Goal: Task Accomplishment & Management: Manage account settings

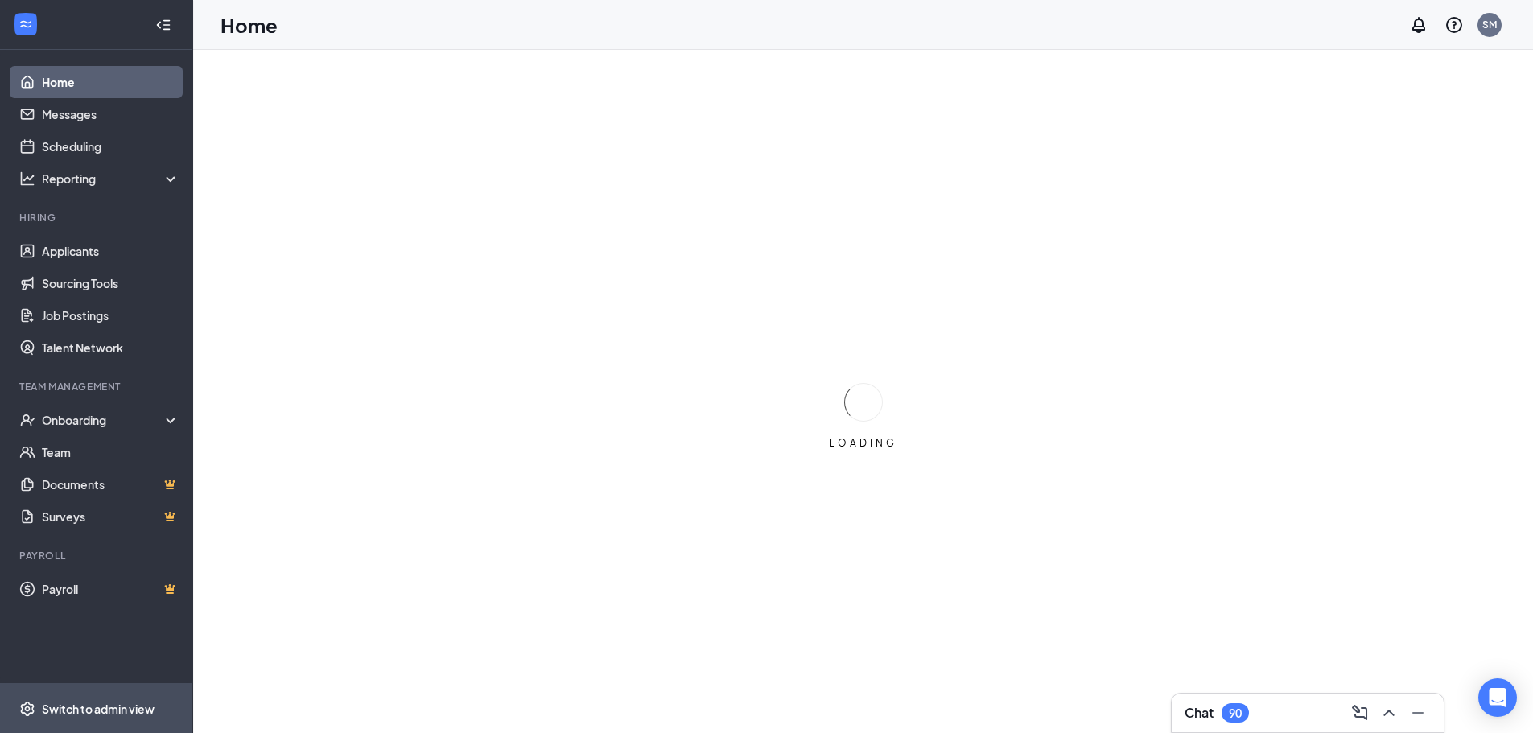
click at [110, 710] on div "Switch to admin view" at bounding box center [98, 709] width 113 height 16
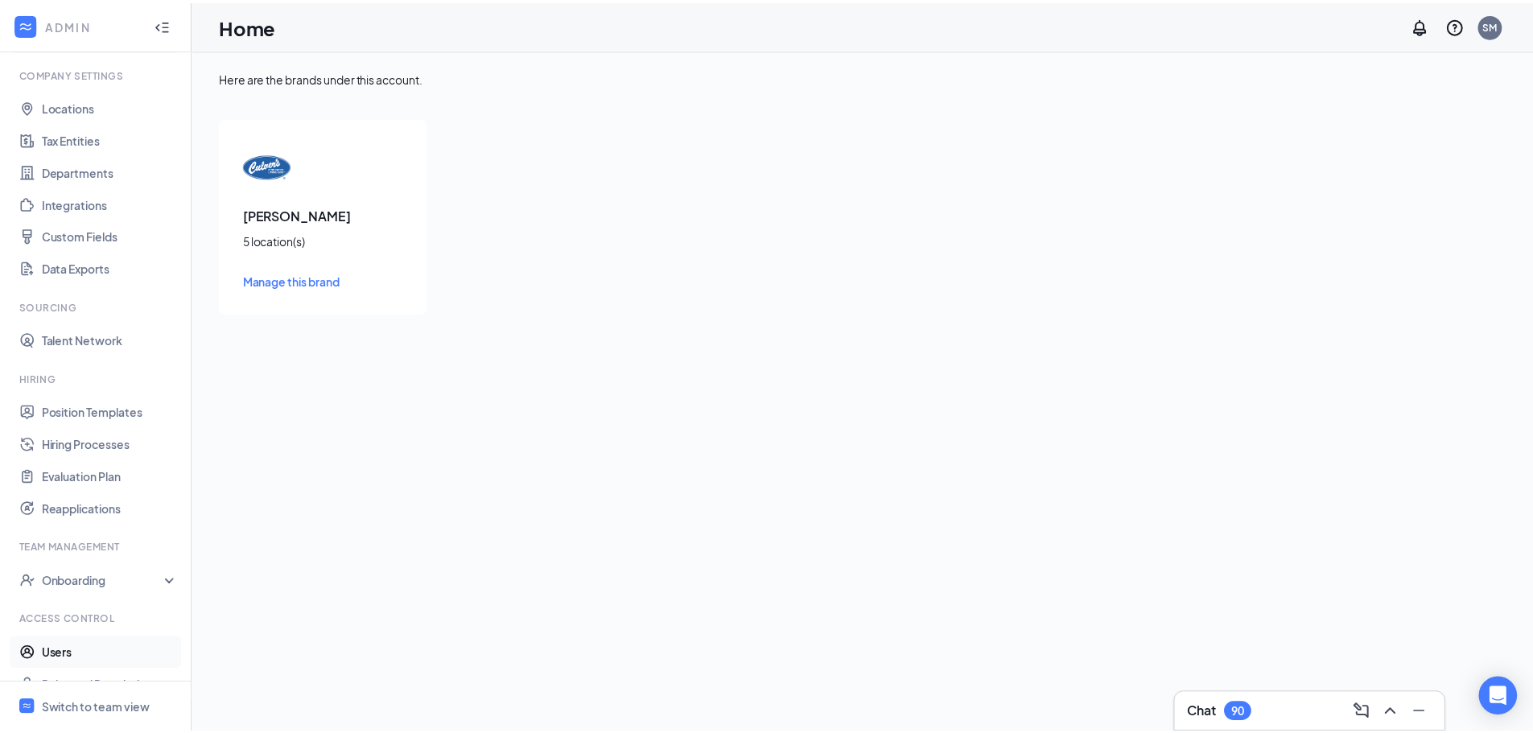
scroll to position [73, 0]
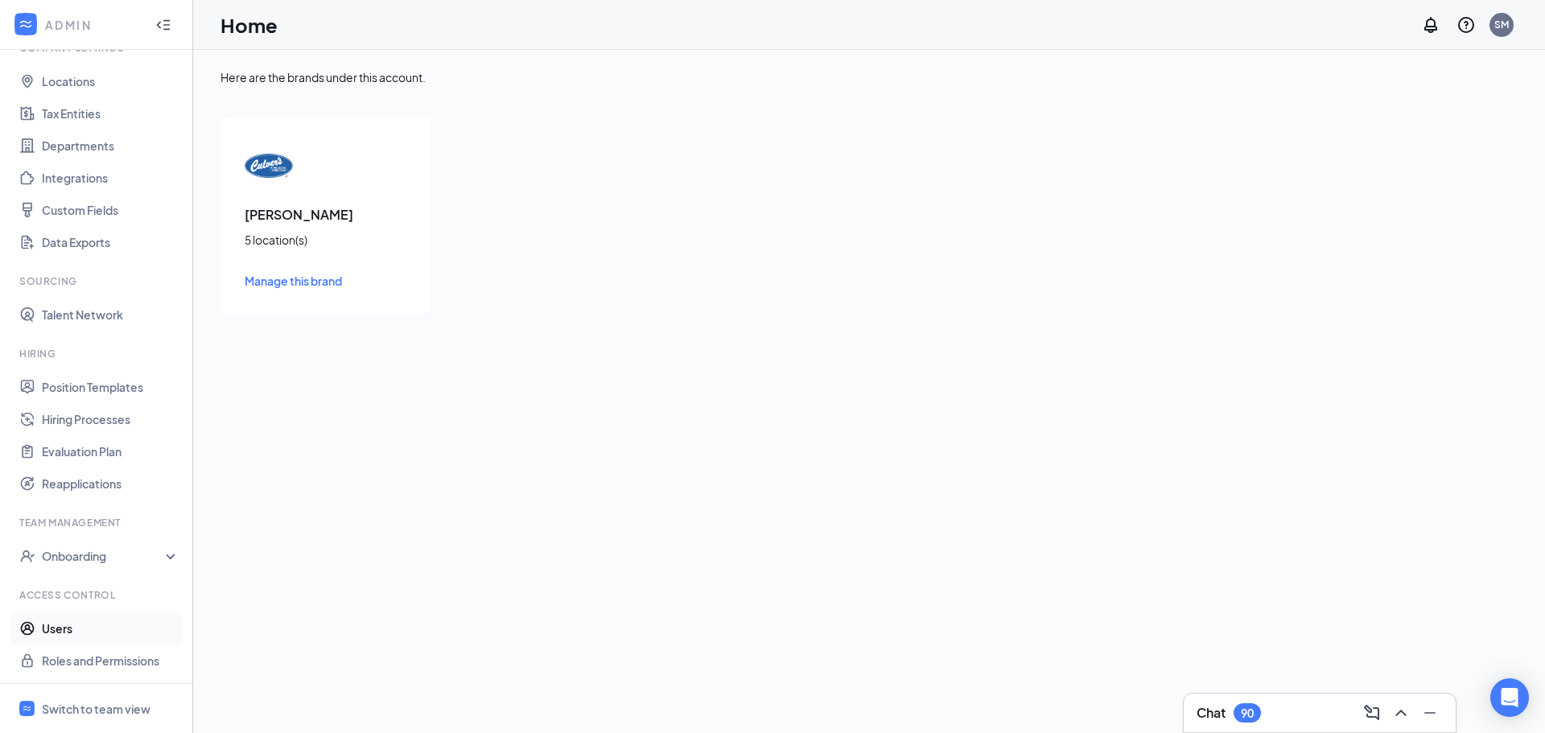
click at [82, 624] on link "Users" at bounding box center [111, 628] width 138 height 32
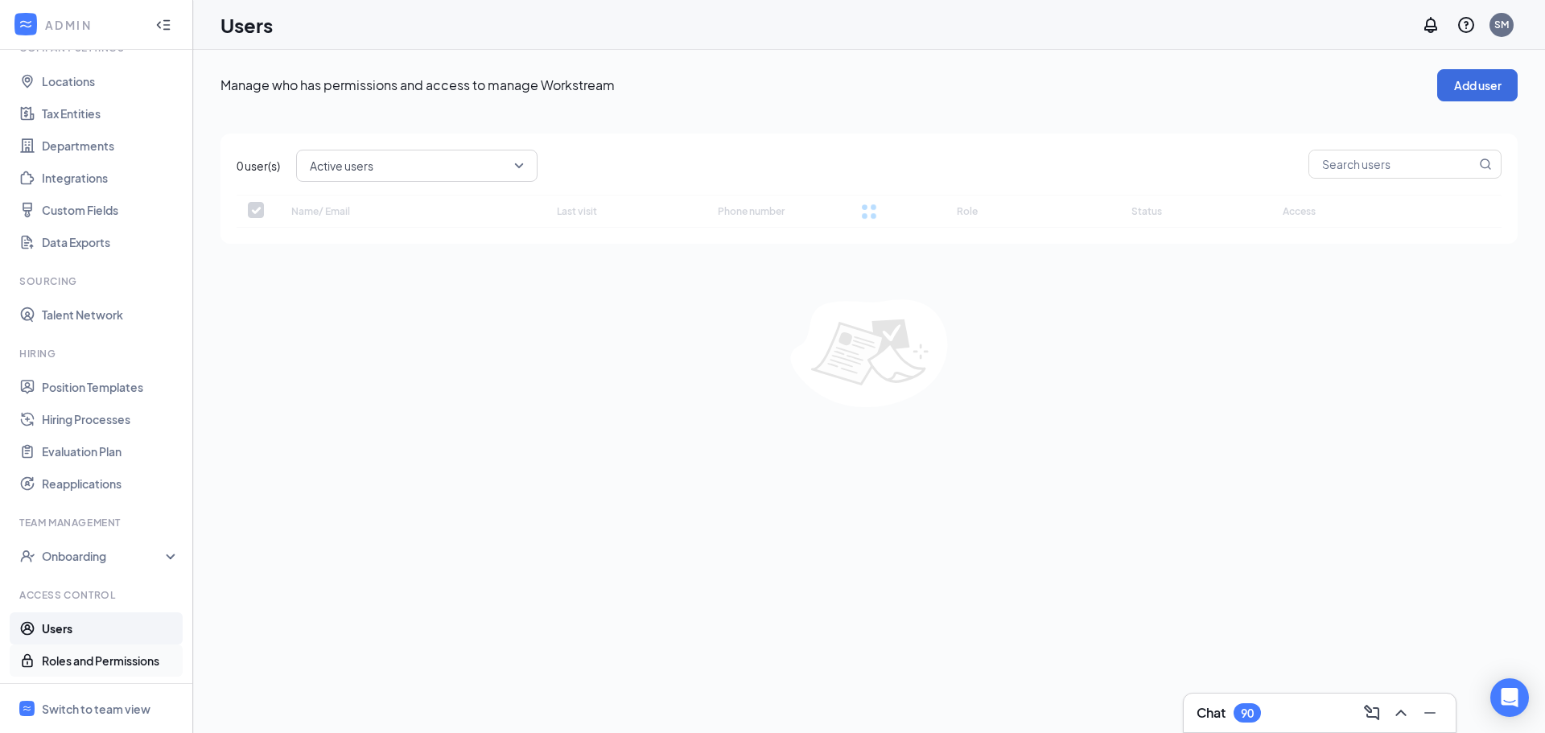
checkbox input "false"
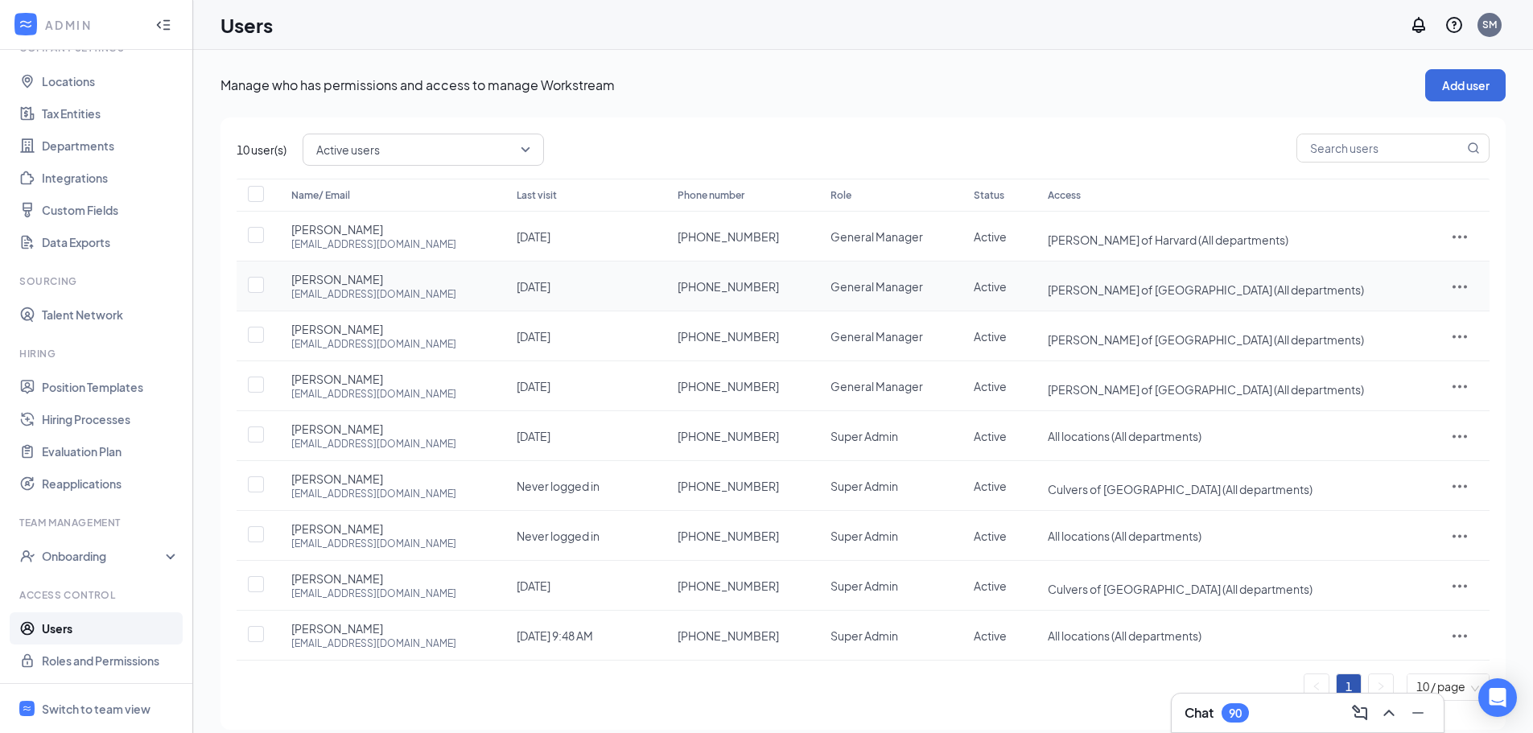
click at [1456, 286] on icon "ActionsIcon" at bounding box center [1459, 286] width 19 height 19
click at [1404, 318] on span "Edit user" at bounding box center [1383, 320] width 46 height 14
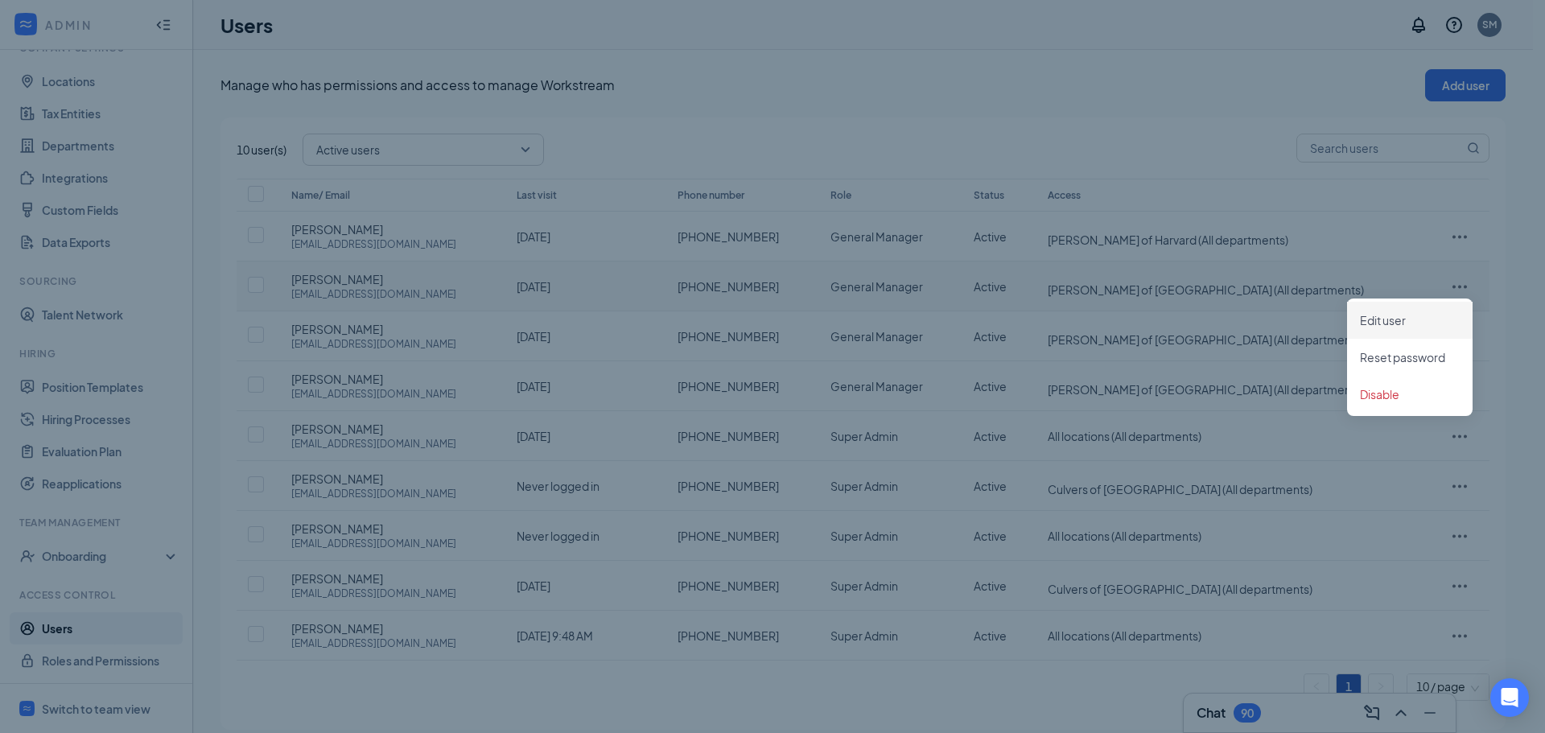
type input "[PHONE_NUMBER]"
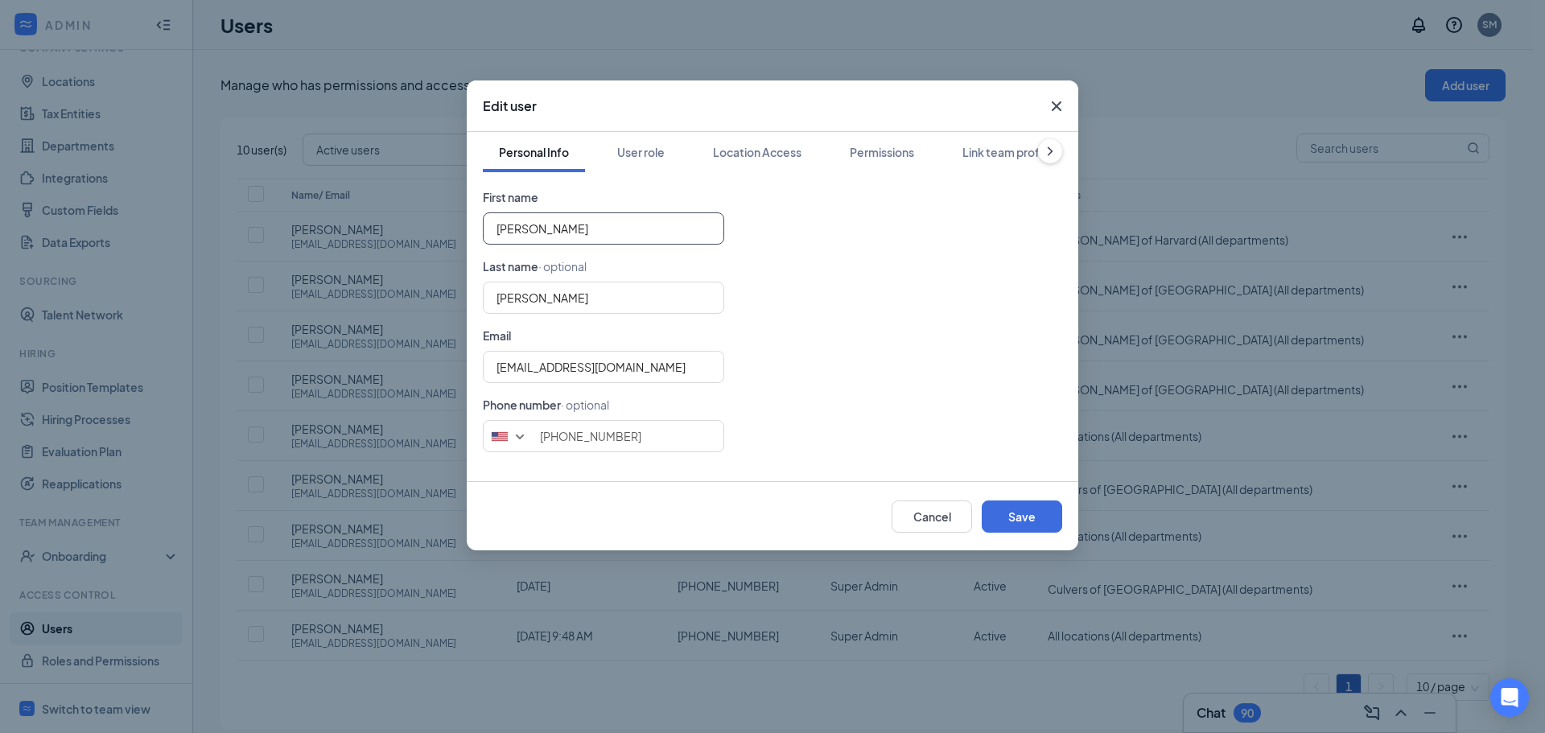
drag, startPoint x: 527, startPoint y: 229, endPoint x: 356, endPoint y: 258, distance: 173.8
click at [356, 258] on div "Edit user Personal Info User role Location Access Permissions Link team profile…" at bounding box center [772, 366] width 1545 height 733
type input "[PERSON_NAME]"
click at [1031, 522] on button "Save" at bounding box center [1022, 517] width 80 height 32
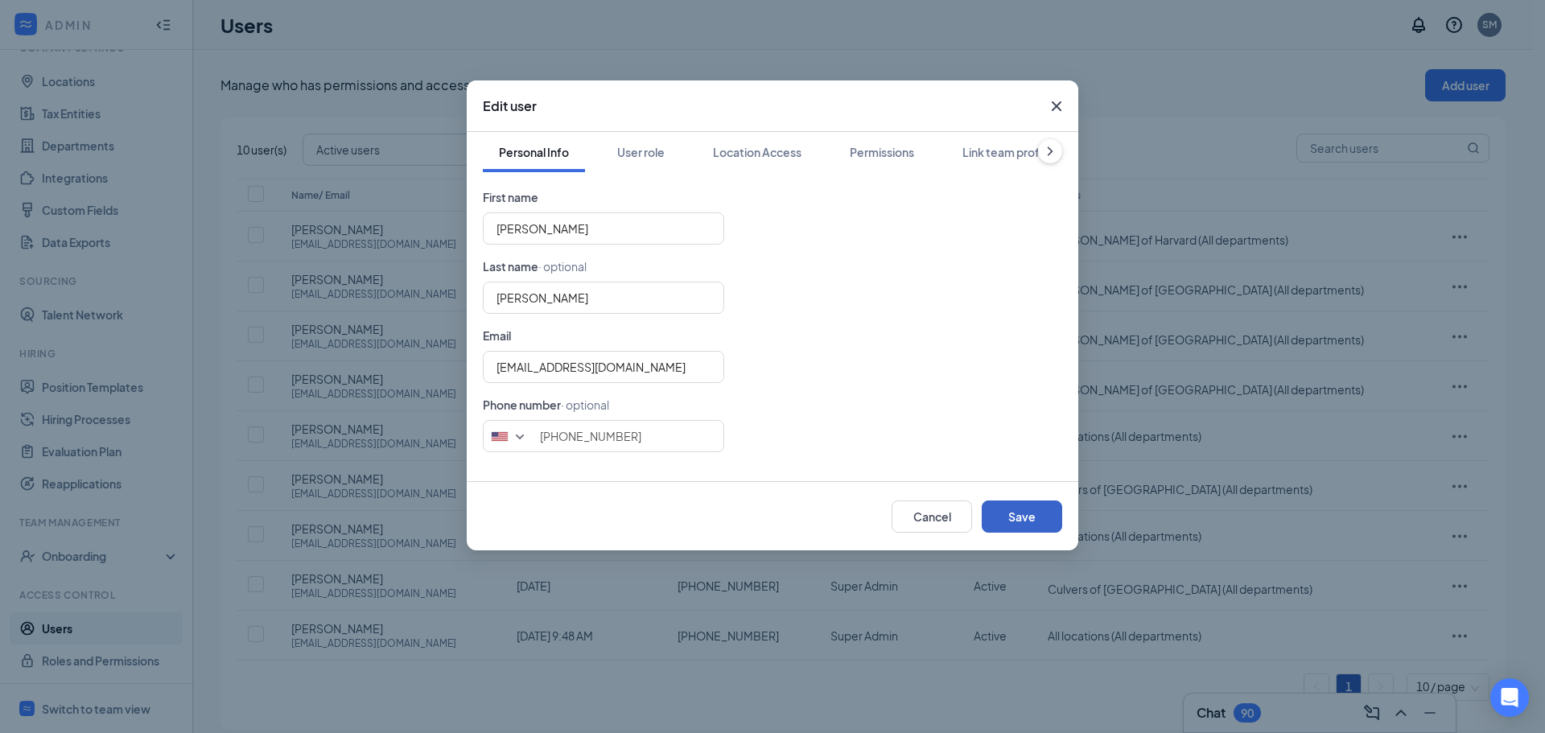
type input "8474504218"
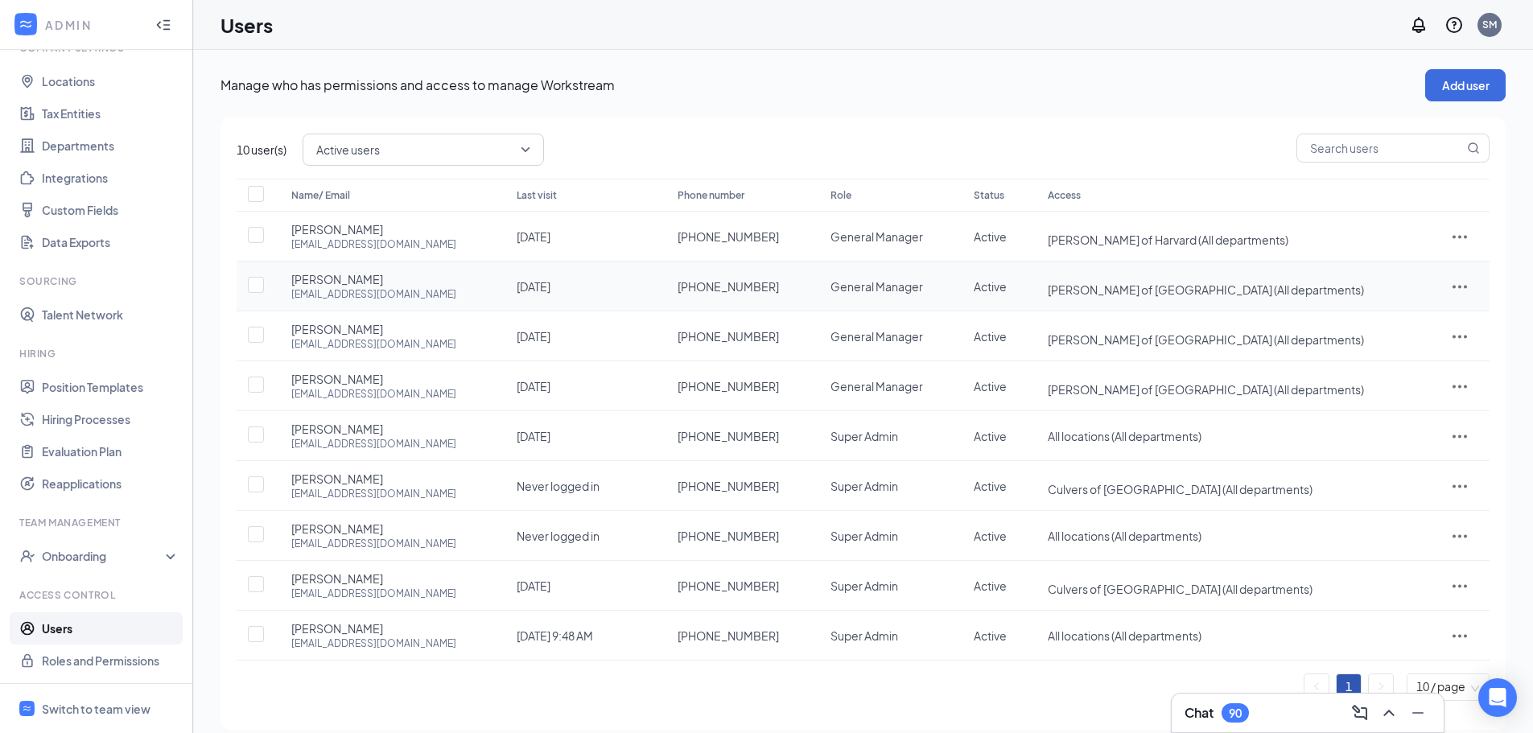
click at [1458, 289] on icon "ActionsIcon" at bounding box center [1459, 286] width 19 height 19
click at [1399, 332] on li "Edit user" at bounding box center [1410, 320] width 126 height 37
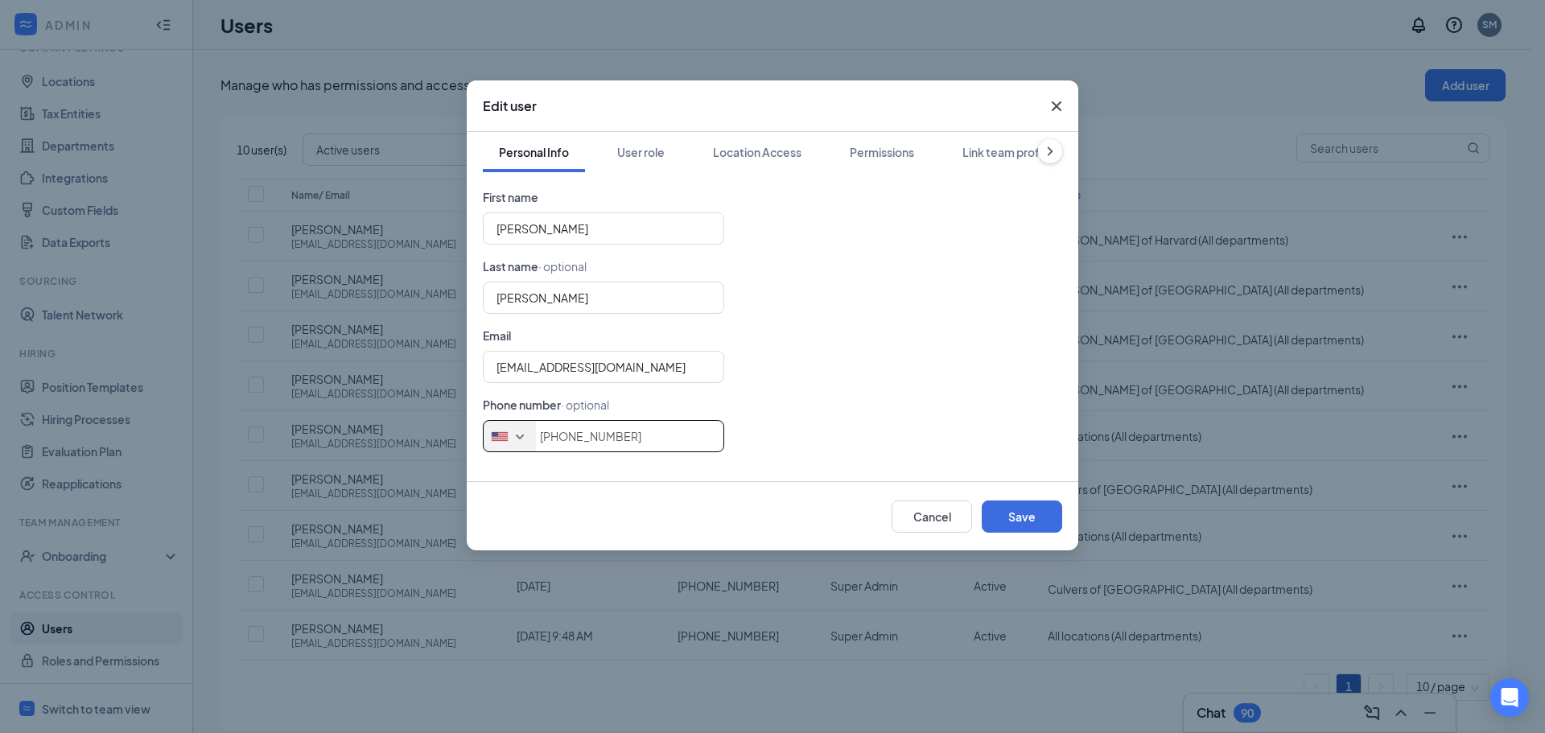
drag, startPoint x: 639, startPoint y: 436, endPoint x: 504, endPoint y: 426, distance: 135.6
click at [505, 427] on div "[GEOGRAPHIC_DATA] + 1 [GEOGRAPHIC_DATA] + 65 [GEOGRAPHIC_DATA] + 1 [GEOGRAPHIC_…" at bounding box center [772, 436] width 579 height 32
type input "2245875813"
click at [1016, 520] on button "Save" at bounding box center [1022, 517] width 80 height 32
